Goal: Information Seeking & Learning: Check status

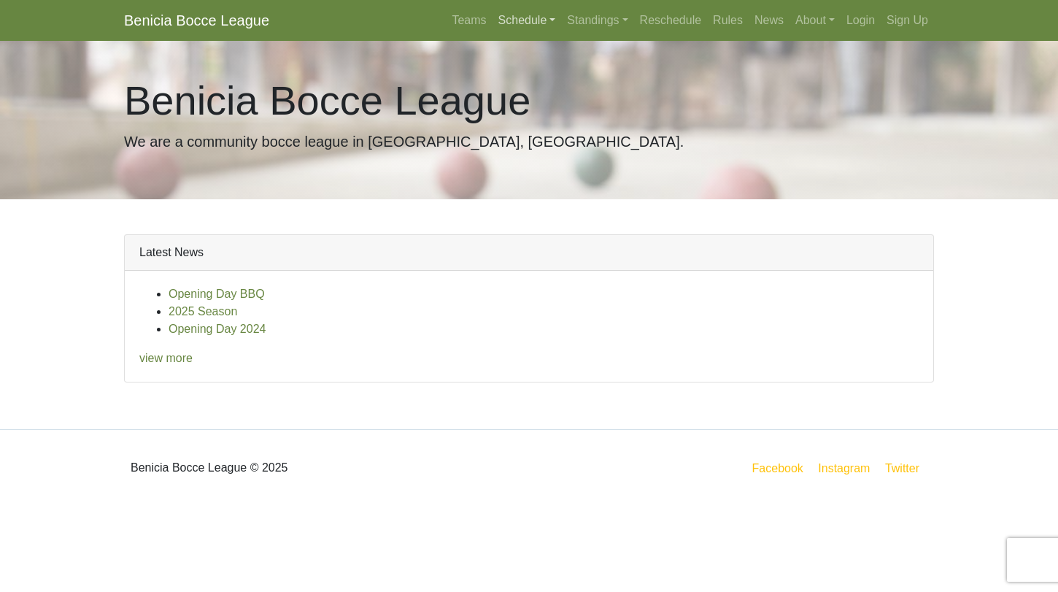
click at [532, 15] on link "Schedule" at bounding box center [527, 20] width 69 height 29
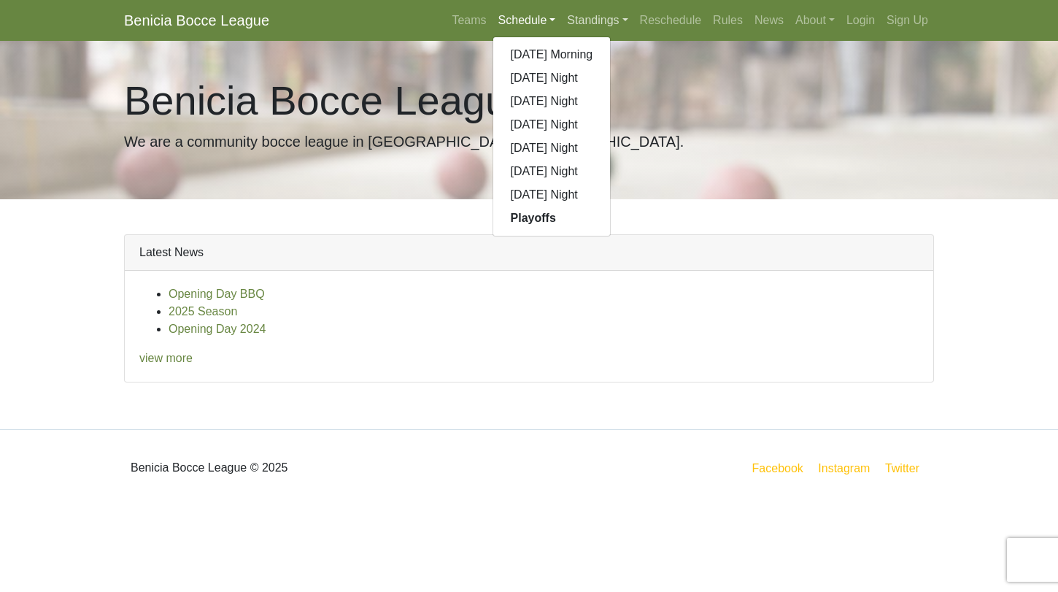
click at [573, 15] on link "Standings" at bounding box center [597, 20] width 72 height 29
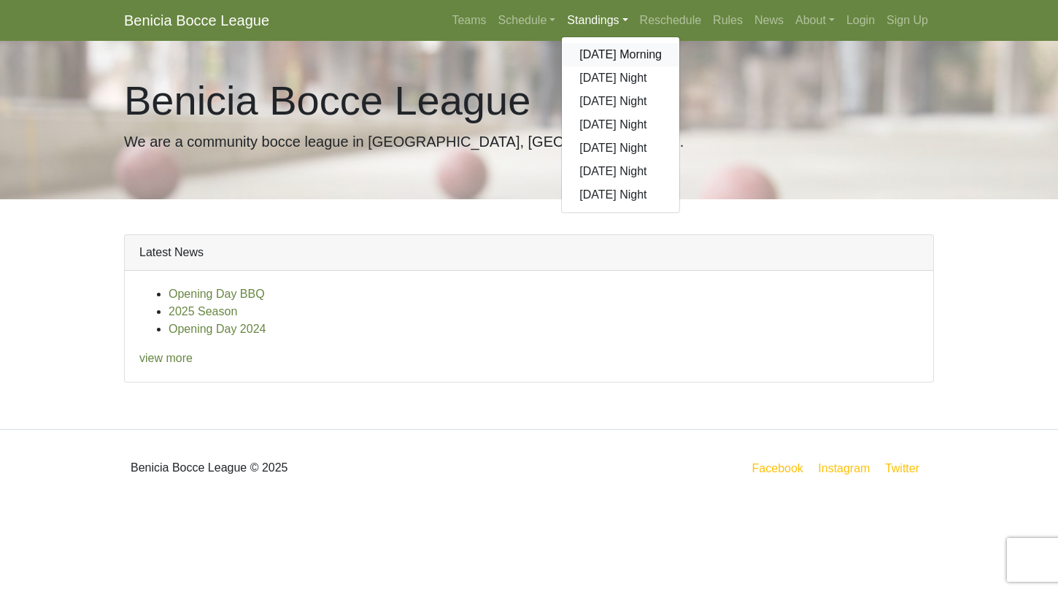
click at [582, 60] on link "[DATE] Morning" at bounding box center [621, 54] width 118 height 23
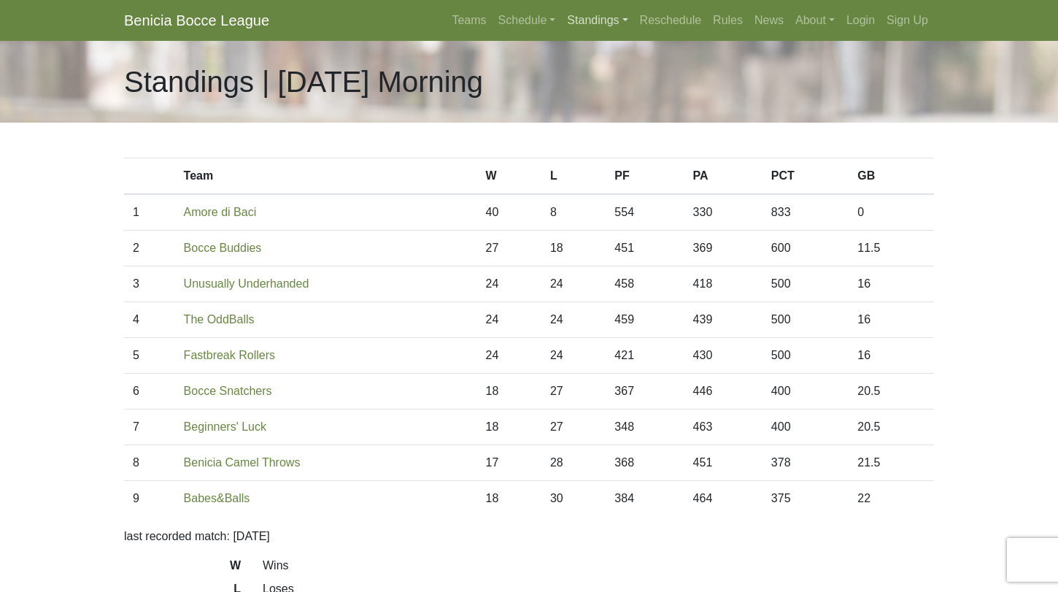
click at [607, 29] on link "Standings" at bounding box center [597, 20] width 72 height 29
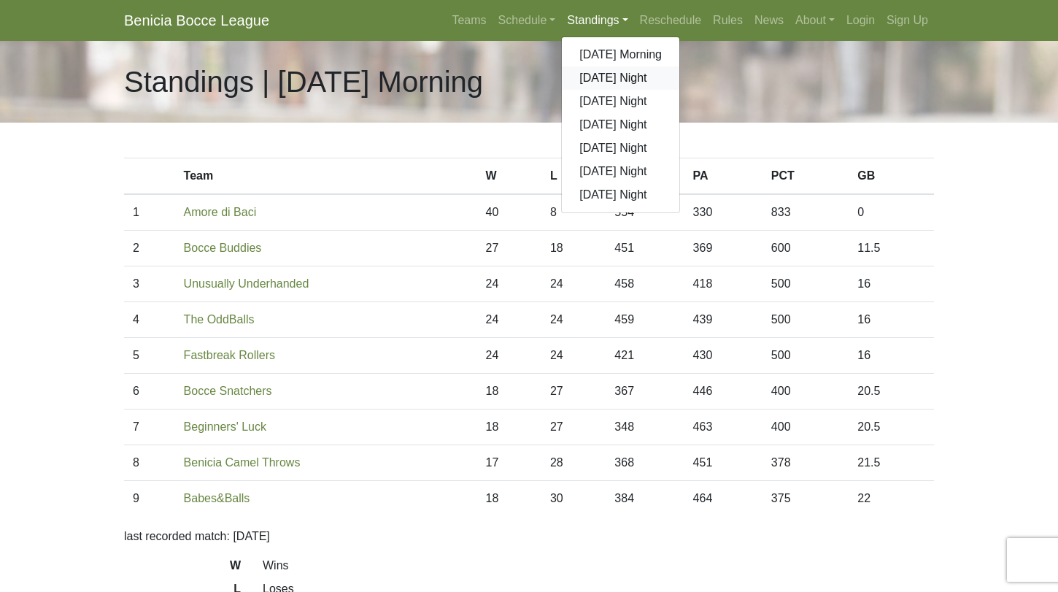
click at [608, 74] on link "[DATE] Night" at bounding box center [621, 77] width 118 height 23
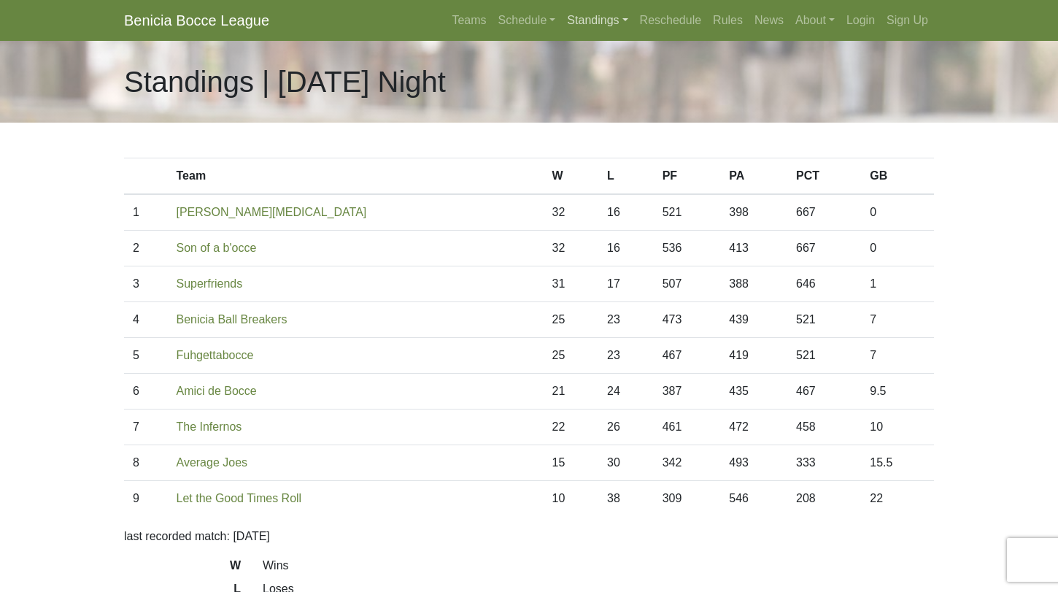
click at [591, 19] on link "Standings" at bounding box center [597, 20] width 72 height 29
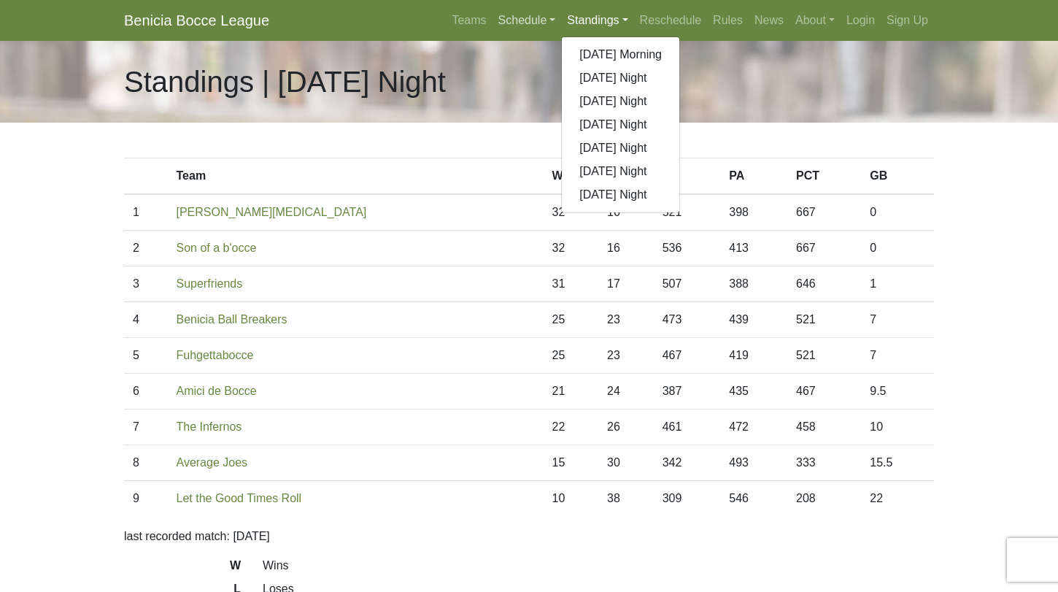
click at [526, 20] on link "Schedule" at bounding box center [527, 20] width 69 height 29
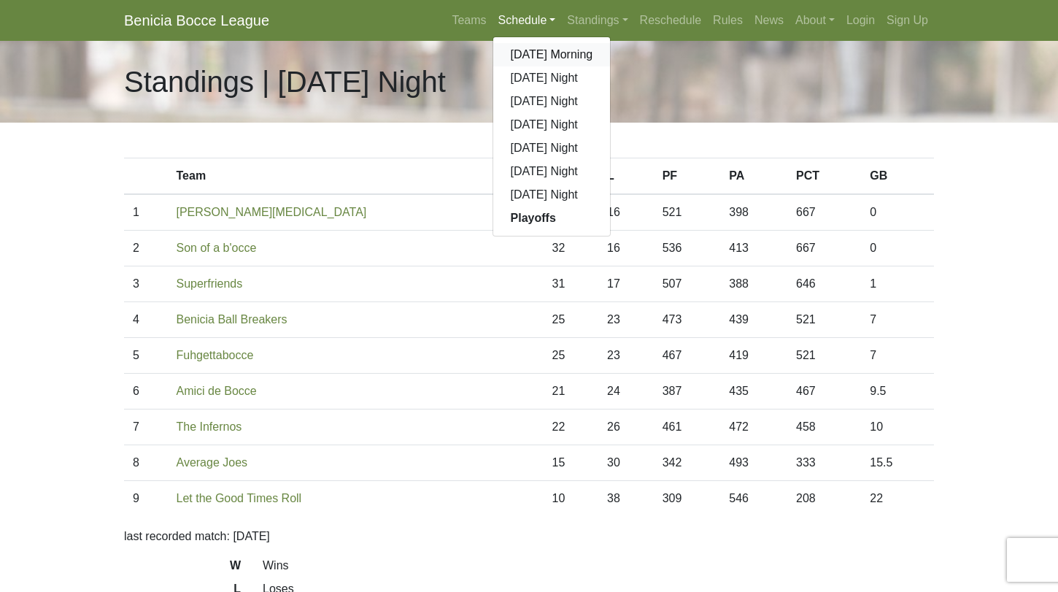
click at [520, 53] on link "[DATE] Morning" at bounding box center [552, 54] width 118 height 23
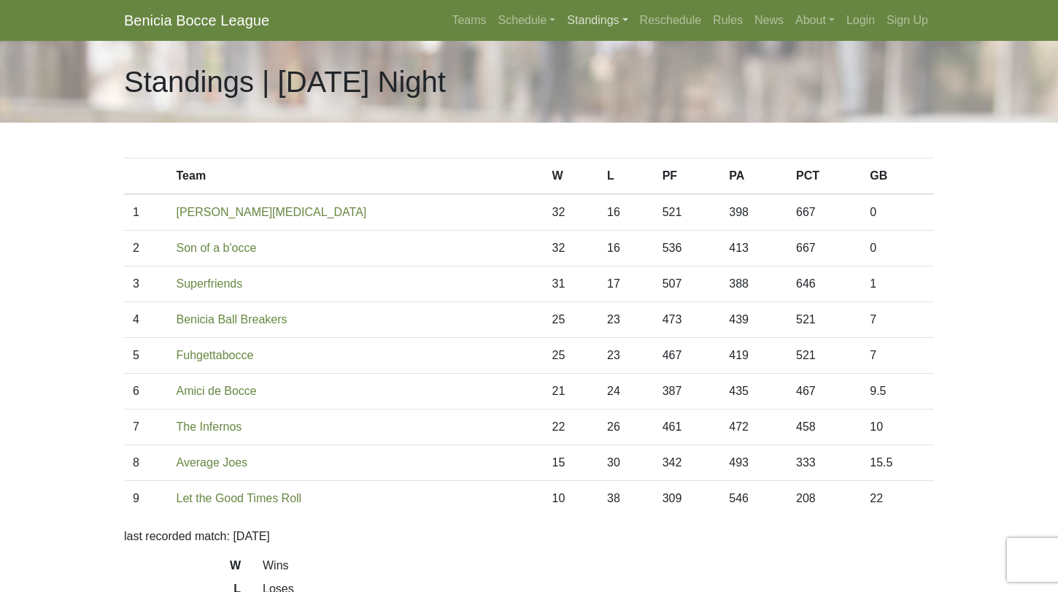
click at [571, 13] on link "Standings" at bounding box center [597, 20] width 72 height 29
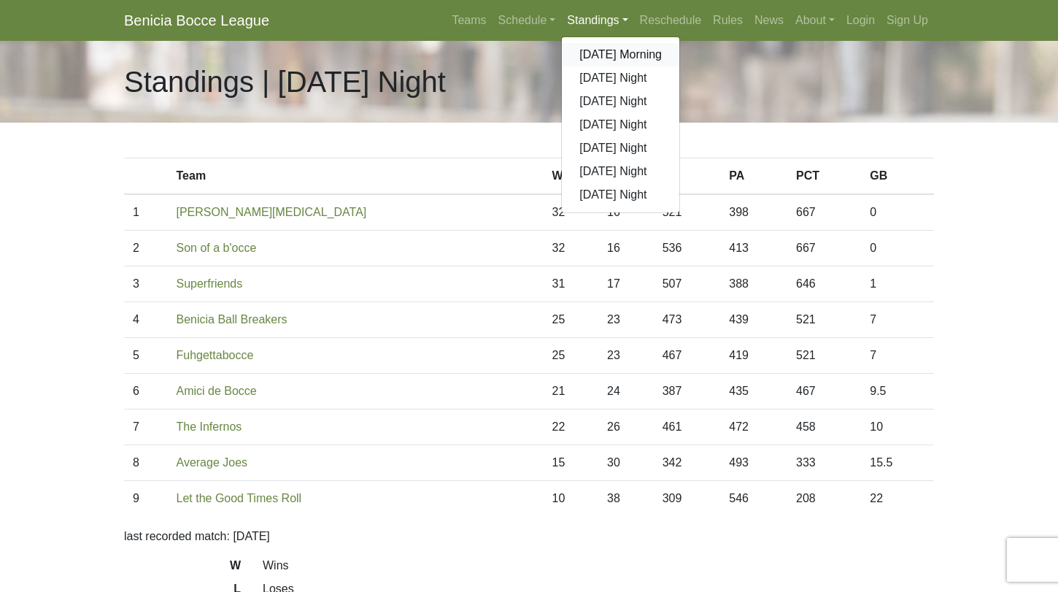
click at [572, 53] on link "[DATE] Morning" at bounding box center [621, 54] width 118 height 23
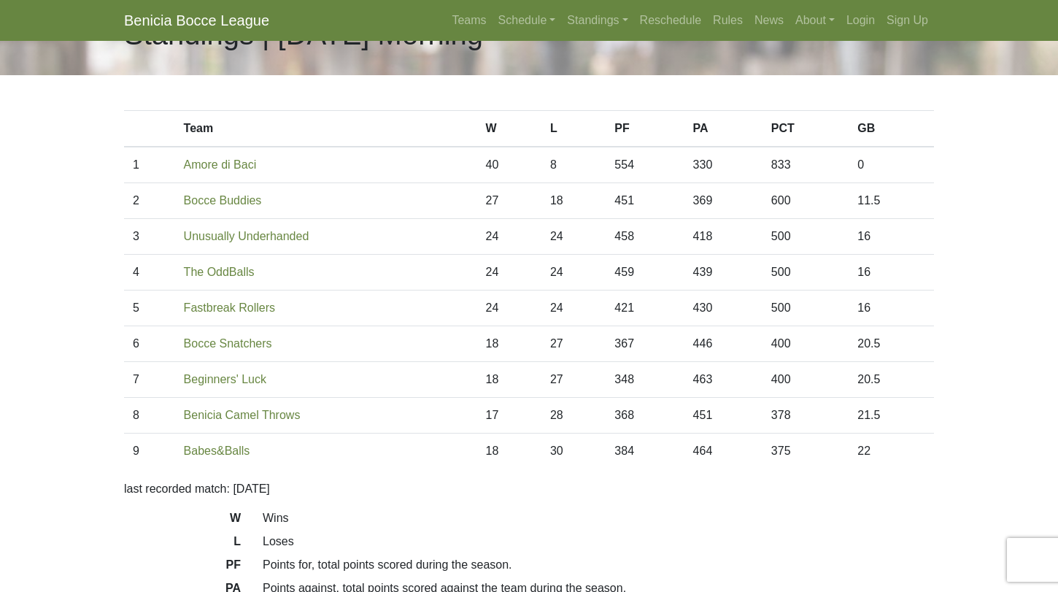
scroll to position [44, 0]
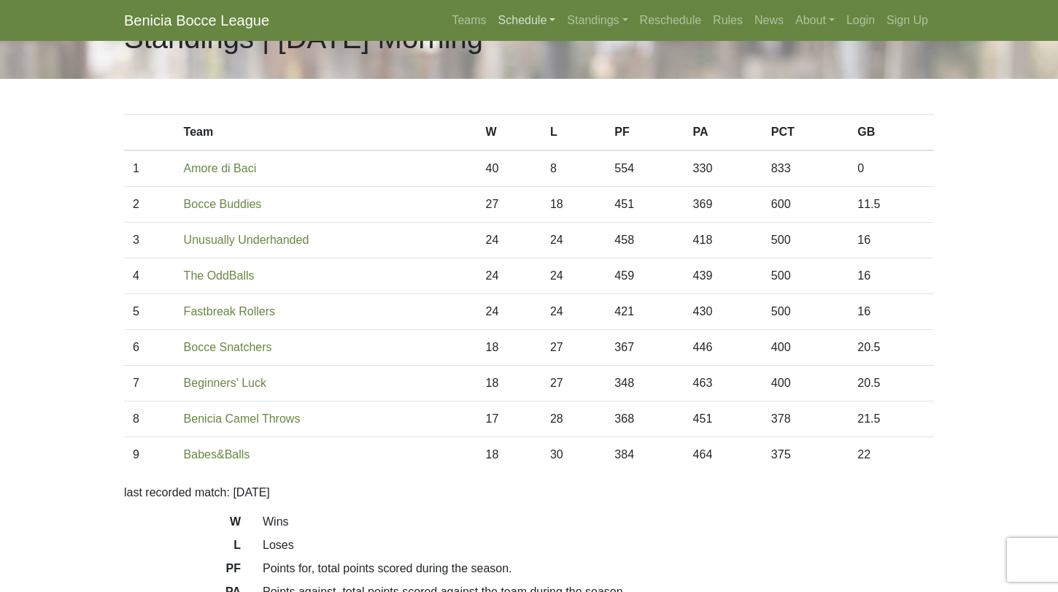
click at [526, 20] on link "Schedule" at bounding box center [527, 20] width 69 height 29
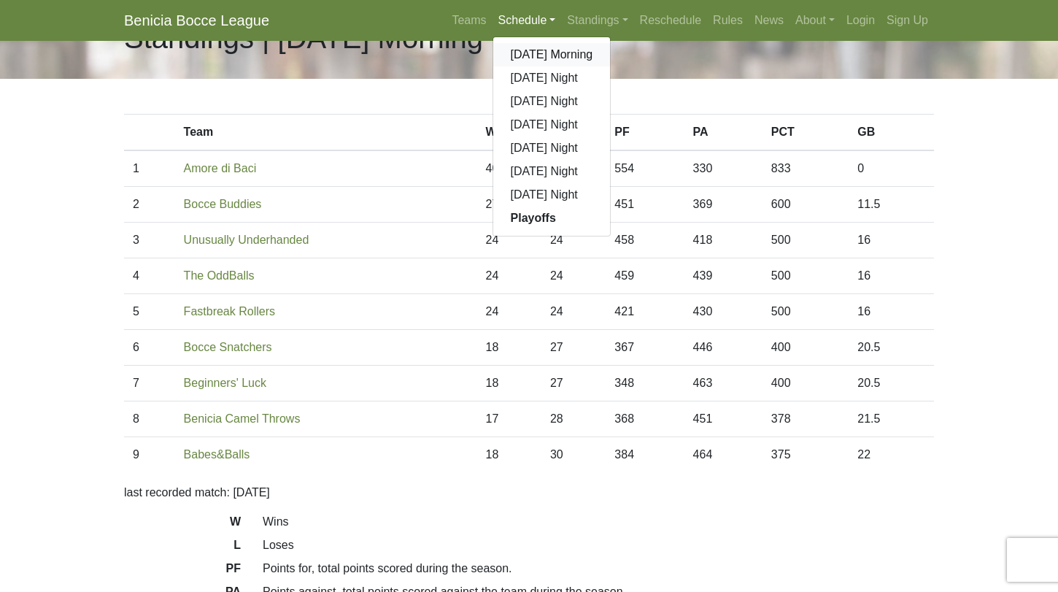
click at [530, 49] on link "[DATE] Morning" at bounding box center [552, 54] width 118 height 23
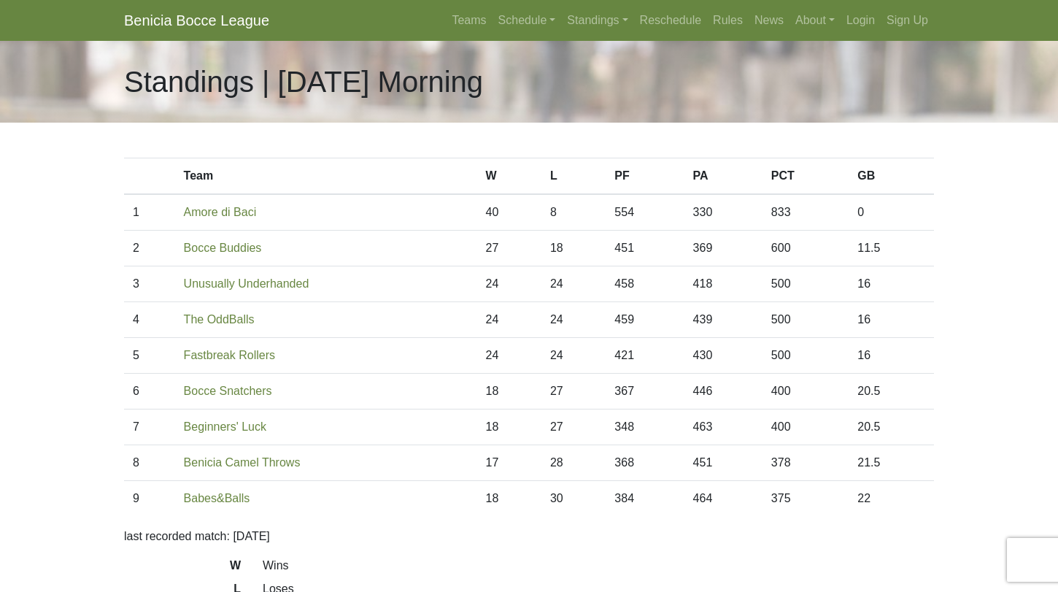
scroll to position [44, 0]
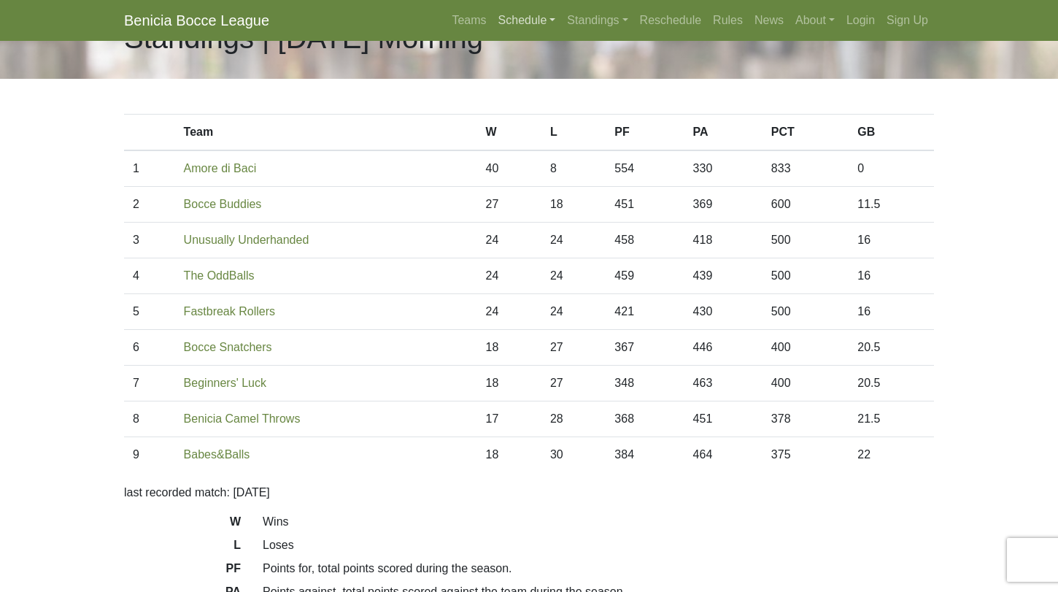
click at [538, 22] on link "Schedule" at bounding box center [527, 20] width 69 height 29
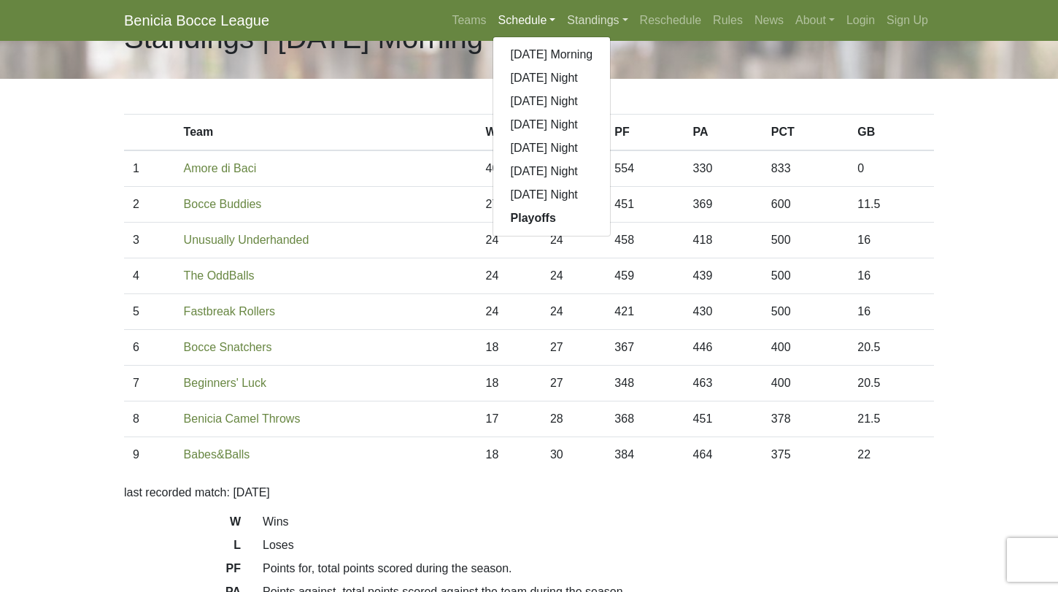
click at [588, 22] on link "Standings" at bounding box center [597, 20] width 72 height 29
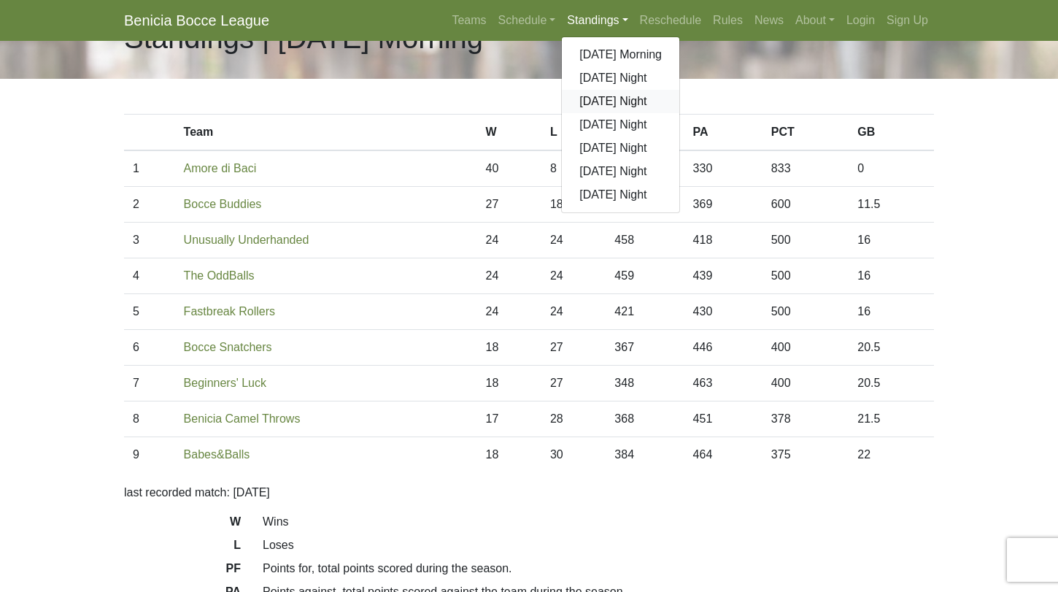
click at [596, 106] on link "[DATE] Night" at bounding box center [621, 101] width 118 height 23
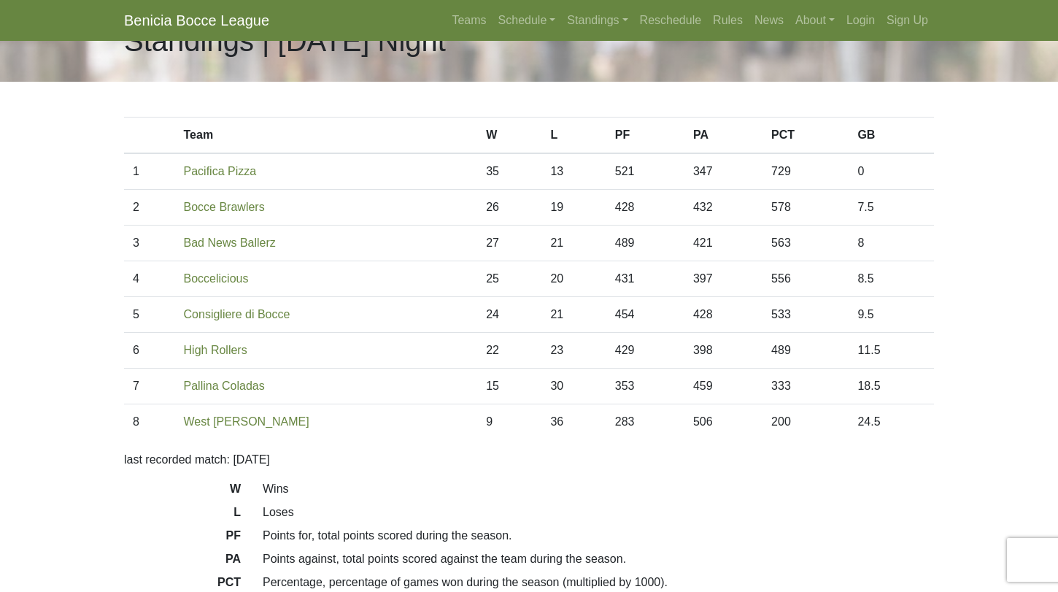
scroll to position [42, 0]
click at [477, 279] on td "25" at bounding box center [509, 278] width 64 height 36
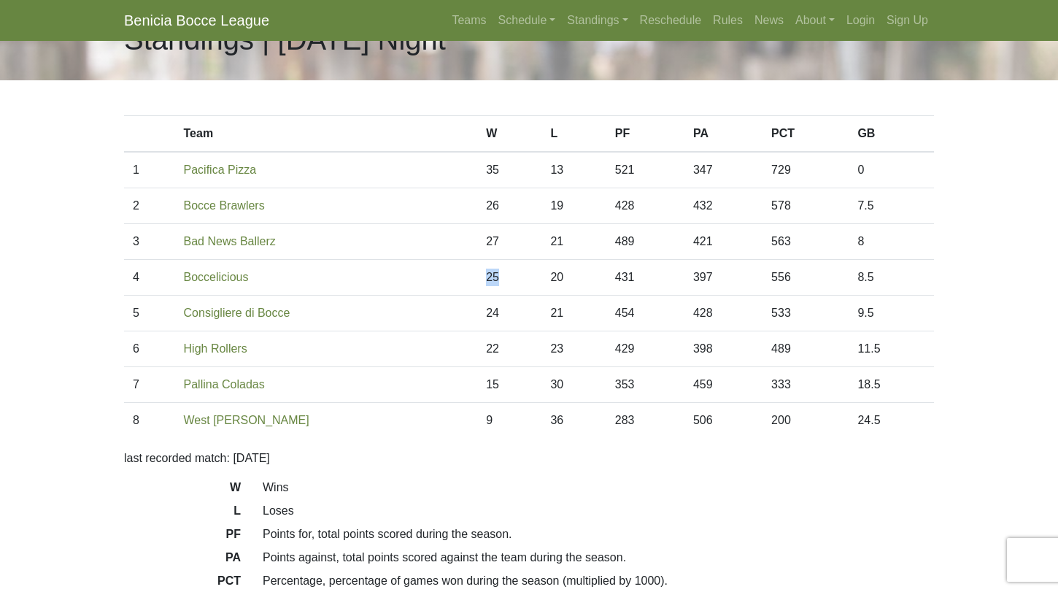
click at [477, 279] on td "25" at bounding box center [509, 278] width 64 height 36
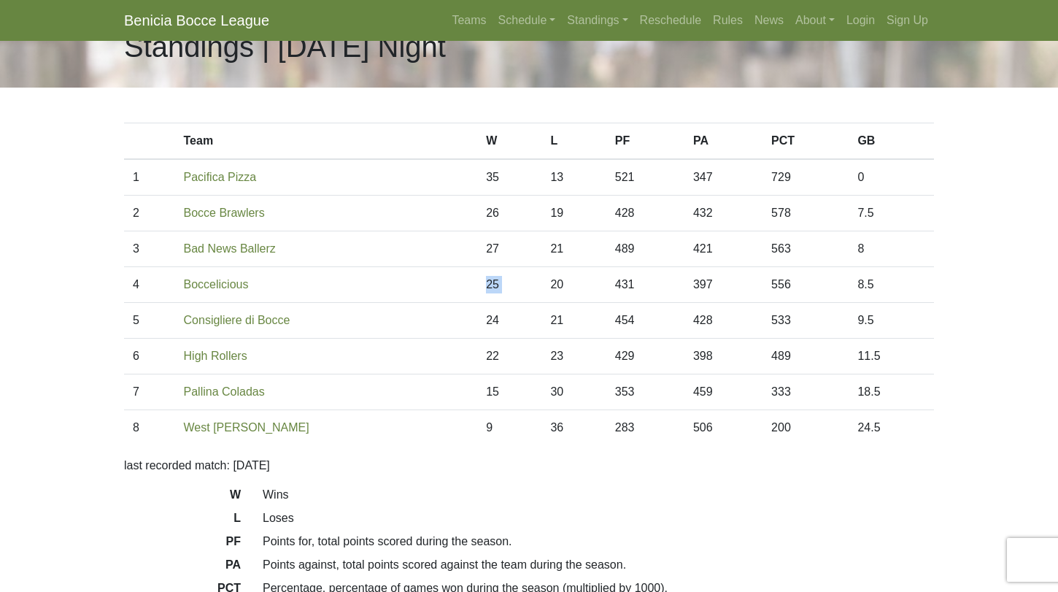
scroll to position [31, 0]
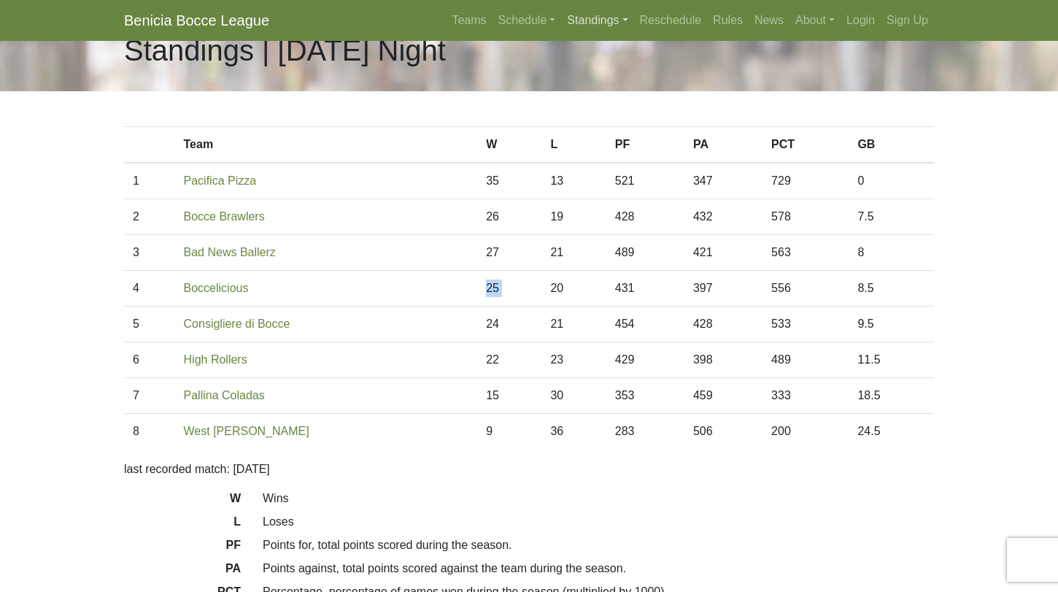
click at [585, 12] on link "Standings" at bounding box center [597, 20] width 72 height 29
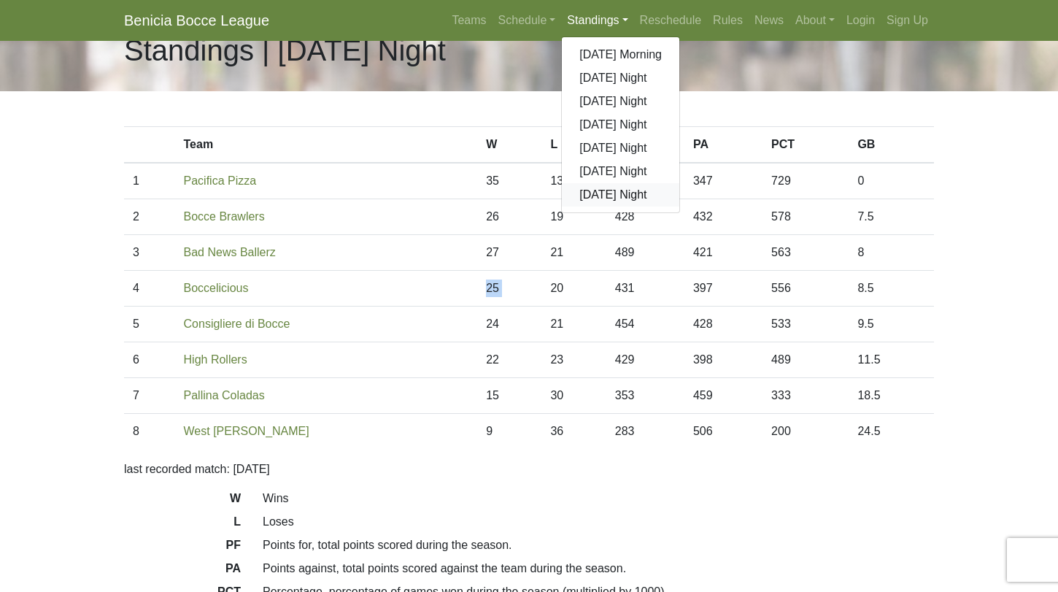
click at [596, 190] on link "[DATE] Night" at bounding box center [621, 194] width 118 height 23
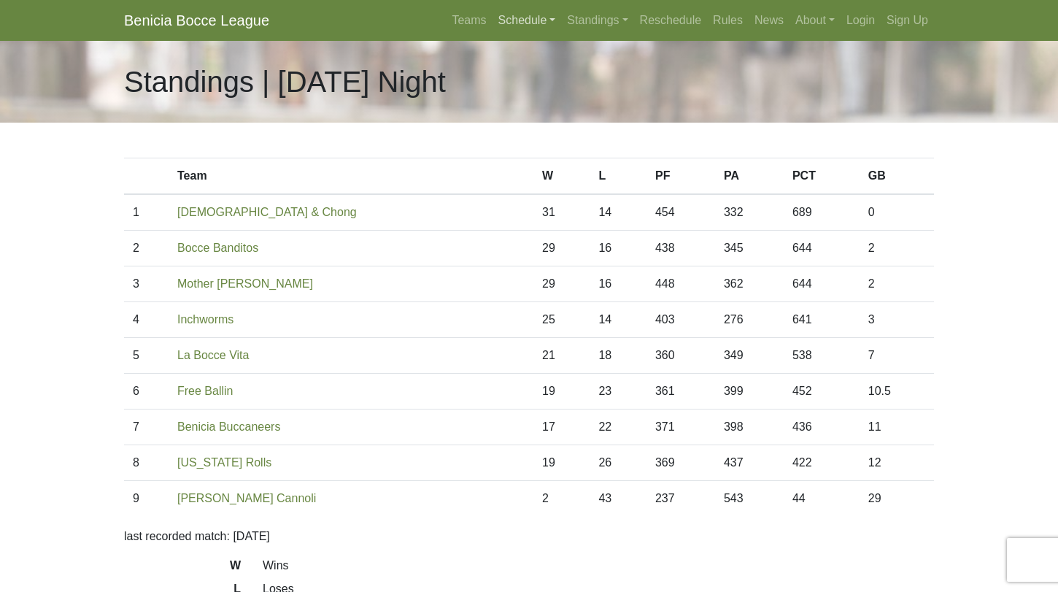
click at [524, 25] on link "Schedule" at bounding box center [527, 20] width 69 height 29
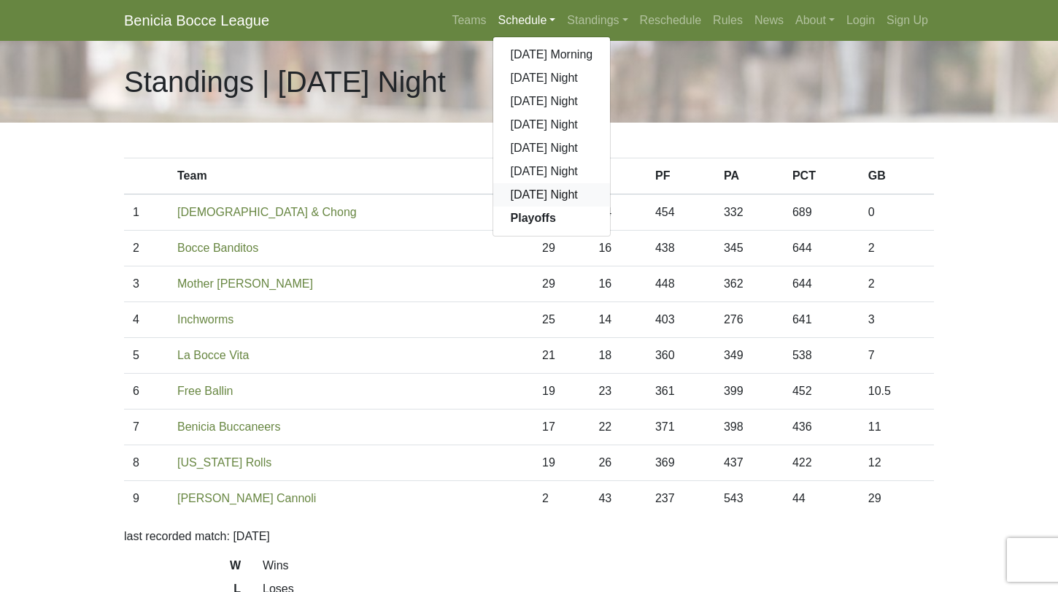
click at [540, 200] on link "[DATE] Night" at bounding box center [552, 194] width 118 height 23
